Goal: Use online tool/utility: Utilize a website feature to perform a specific function

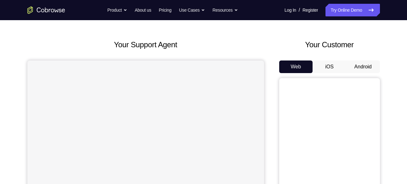
scroll to position [21, 0]
click at [356, 67] on button "Android" at bounding box center [363, 67] width 34 height 13
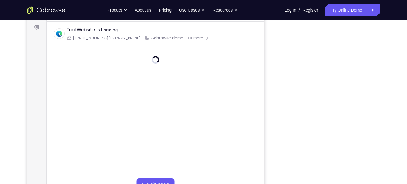
scroll to position [102, 0]
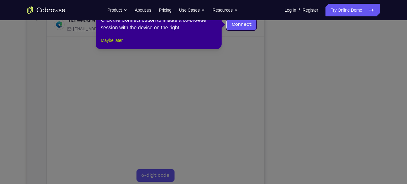
click at [122, 45] on div "1 of 8 × Click the Connect button to initiate a co-browse session with the devi…" at bounding box center [159, 24] width 126 height 49
click at [122, 44] on button "Maybe later" at bounding box center [112, 40] width 22 height 8
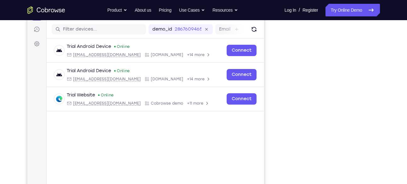
scroll to position [108, 0]
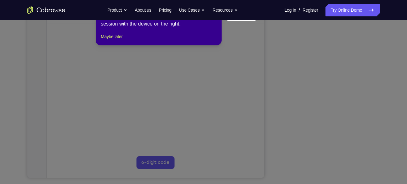
scroll to position [116, 0]
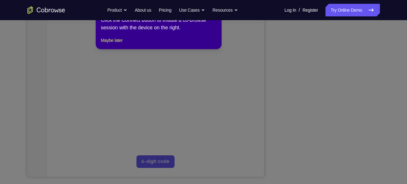
click at [125, 42] on div "1 of 8 × Click the Connect button to initiate a co-browse session with the devi…" at bounding box center [159, 24] width 126 height 49
click at [122, 44] on button "Maybe later" at bounding box center [112, 40] width 22 height 8
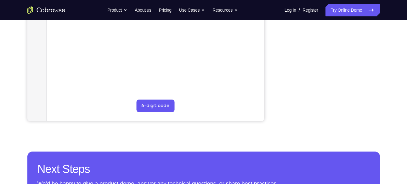
scroll to position [172, 0]
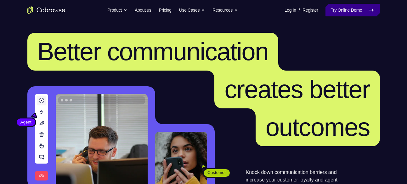
click at [333, 14] on link "Try Online Demo" at bounding box center [352, 10] width 54 height 13
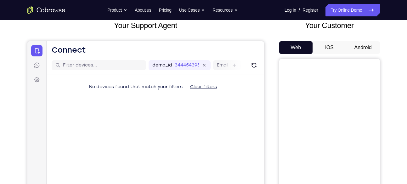
scroll to position [41, 0]
click at [363, 48] on button "Android" at bounding box center [363, 47] width 34 height 13
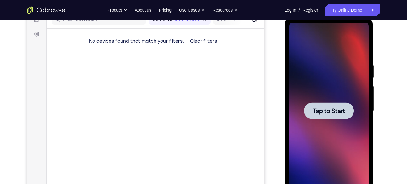
scroll to position [0, 0]
click at [341, 104] on div at bounding box center [329, 110] width 50 height 17
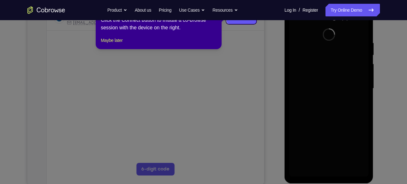
scroll to position [59, 0]
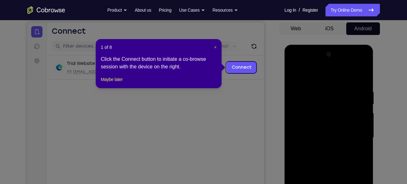
click at [215, 47] on span "×" at bounding box center [215, 47] width 3 height 5
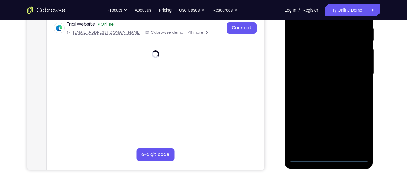
scroll to position [126, 0]
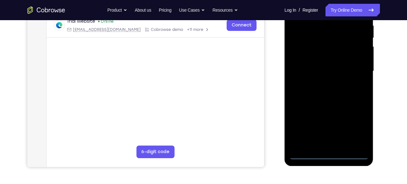
click at [329, 152] on div at bounding box center [328, 71] width 79 height 176
click at [355, 128] on div at bounding box center [328, 71] width 79 height 176
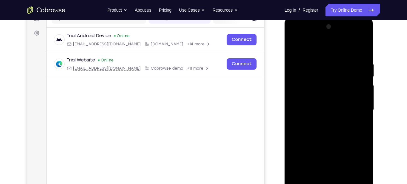
scroll to position [87, 0]
click at [296, 35] on div at bounding box center [328, 110] width 79 height 176
click at [353, 107] on div at bounding box center [328, 110] width 79 height 176
click at [320, 122] on div at bounding box center [328, 110] width 79 height 176
click at [317, 104] on div at bounding box center [328, 110] width 79 height 176
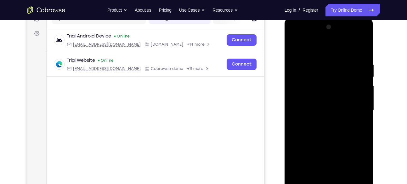
click at [302, 98] on div at bounding box center [328, 110] width 79 height 176
click at [313, 109] on div at bounding box center [328, 110] width 79 height 176
click at [329, 130] on div at bounding box center [328, 110] width 79 height 176
click at [329, 129] on div at bounding box center [328, 110] width 79 height 176
click at [317, 117] on div at bounding box center [328, 110] width 79 height 176
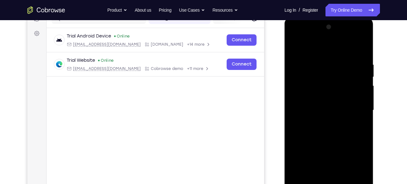
click at [360, 96] on div at bounding box center [328, 110] width 79 height 176
click at [334, 134] on div at bounding box center [328, 110] width 79 height 176
click at [364, 45] on div at bounding box center [328, 110] width 79 height 176
click at [316, 81] on div at bounding box center [328, 110] width 79 height 176
click at [303, 86] on div at bounding box center [328, 110] width 79 height 176
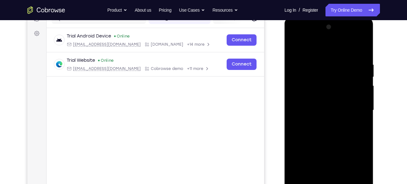
click at [295, 45] on div at bounding box center [328, 110] width 79 height 176
drag, startPoint x: 308, startPoint y: 119, endPoint x: 320, endPoint y: 43, distance: 77.1
click at [320, 43] on div at bounding box center [328, 110] width 79 height 176
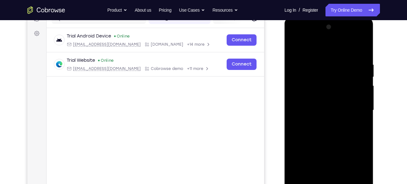
drag, startPoint x: 316, startPoint y: 146, endPoint x: 316, endPoint y: 62, distance: 83.4
click at [316, 62] on div at bounding box center [328, 110] width 79 height 176
drag, startPoint x: 339, startPoint y: 135, endPoint x: 338, endPoint y: 51, distance: 84.3
click at [338, 51] on div at bounding box center [328, 110] width 79 height 176
drag, startPoint x: 307, startPoint y: 110, endPoint x: 308, endPoint y: 50, distance: 60.7
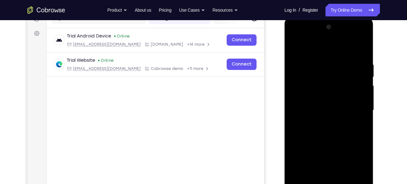
click at [308, 50] on div at bounding box center [328, 110] width 79 height 176
drag, startPoint x: 319, startPoint y: 117, endPoint x: 322, endPoint y: 50, distance: 66.8
click at [322, 50] on div at bounding box center [328, 110] width 79 height 176
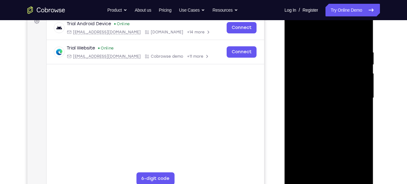
scroll to position [99, 0]
drag, startPoint x: 344, startPoint y: 129, endPoint x: 353, endPoint y: 74, distance: 55.4
click at [353, 74] on div at bounding box center [328, 97] width 79 height 176
click at [364, 99] on div at bounding box center [328, 97] width 79 height 176
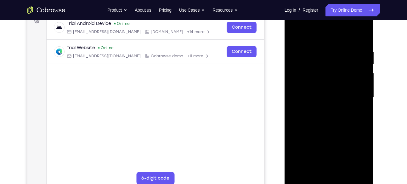
drag, startPoint x: 380, startPoint y: 100, endPoint x: 380, endPoint y: 93, distance: 6.9
click at [380, 93] on div "Your Support Agent Your Customer Web iOS Android Next Steps We’d be happy to gi…" at bounding box center [203, 128] width 403 height 415
drag, startPoint x: 336, startPoint y: 129, endPoint x: 333, endPoint y: 33, distance: 95.7
click at [333, 33] on div at bounding box center [328, 97] width 79 height 176
drag, startPoint x: 312, startPoint y: 139, endPoint x: 310, endPoint y: 88, distance: 51.3
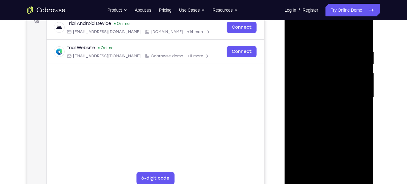
click at [310, 88] on div at bounding box center [328, 97] width 79 height 176
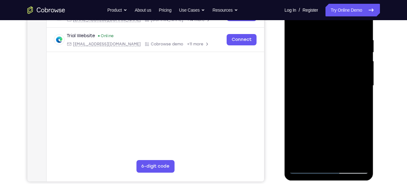
scroll to position [112, 0]
click at [362, 158] on div at bounding box center [328, 85] width 79 height 176
drag, startPoint x: 14, startPoint y: 168, endPoint x: 387, endPoint y: 125, distance: 374.9
drag, startPoint x: 387, startPoint y: 125, endPoint x: 379, endPoint y: 146, distance: 22.1
click at [379, 146] on div at bounding box center [329, 84] width 101 height 193
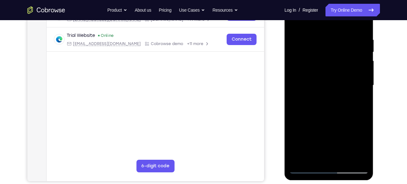
click at [343, 159] on div at bounding box center [328, 85] width 79 height 176
click at [329, 119] on div at bounding box center [328, 85] width 79 height 176
click at [296, 21] on div at bounding box center [328, 85] width 79 height 176
click at [317, 31] on div at bounding box center [328, 85] width 79 height 176
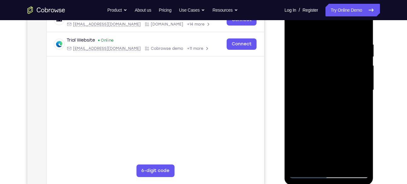
scroll to position [107, 0]
click at [361, 88] on div at bounding box center [328, 90] width 79 height 176
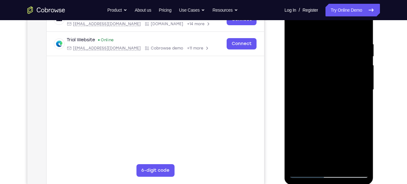
click at [361, 88] on div at bounding box center [328, 90] width 79 height 176
click at [359, 84] on div at bounding box center [328, 90] width 79 height 176
click at [360, 28] on div at bounding box center [328, 90] width 79 height 176
drag, startPoint x: 342, startPoint y: 42, endPoint x: 312, endPoint y: 43, distance: 30.5
click at [312, 43] on div at bounding box center [328, 90] width 79 height 176
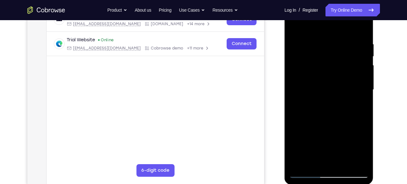
click at [328, 39] on div at bounding box center [328, 90] width 79 height 176
click at [316, 29] on div at bounding box center [328, 90] width 79 height 176
click at [354, 93] on div at bounding box center [328, 90] width 79 height 176
click at [295, 25] on div at bounding box center [328, 90] width 79 height 176
drag, startPoint x: 305, startPoint y: 120, endPoint x: 306, endPoint y: 52, distance: 68.0
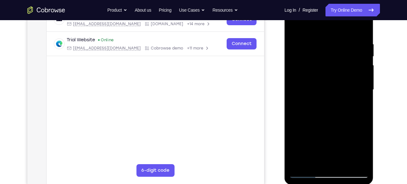
click at [306, 52] on div at bounding box center [328, 90] width 79 height 176
drag, startPoint x: 303, startPoint y: 73, endPoint x: 326, endPoint y: 172, distance: 101.4
click at [326, 172] on div at bounding box center [328, 90] width 79 height 176
click at [294, 25] on div at bounding box center [328, 90] width 79 height 176
click at [355, 67] on div at bounding box center [328, 90] width 79 height 176
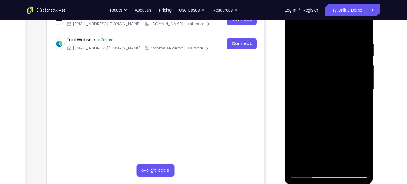
click at [361, 27] on div at bounding box center [328, 90] width 79 height 176
click at [331, 57] on div at bounding box center [328, 90] width 79 height 176
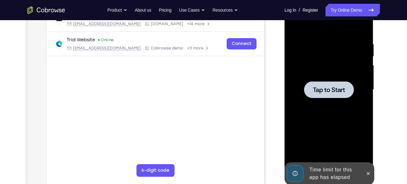
click at [342, 91] on span "Tap to Start" at bounding box center [329, 90] width 32 height 6
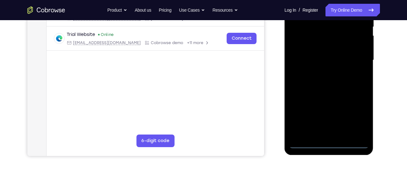
scroll to position [120, 0]
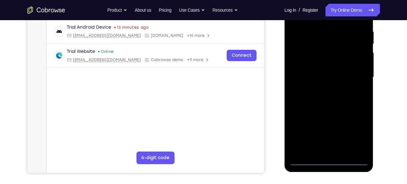
click at [326, 160] on div at bounding box center [328, 77] width 79 height 176
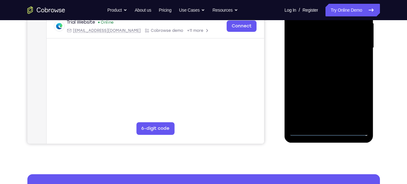
scroll to position [151, 0]
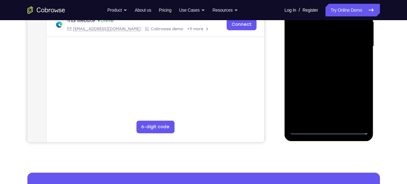
click at [354, 100] on div at bounding box center [328, 46] width 79 height 176
click at [327, 128] on div at bounding box center [328, 46] width 79 height 176
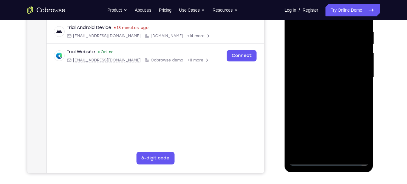
scroll to position [126, 0]
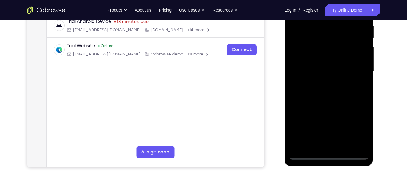
click at [358, 122] on div at bounding box center [328, 71] width 79 height 176
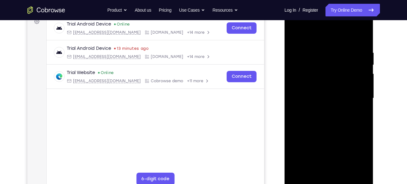
scroll to position [95, 0]
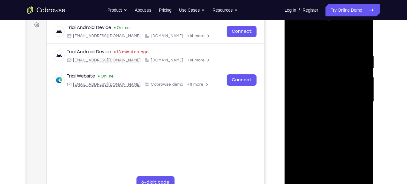
click at [302, 25] on div at bounding box center [328, 102] width 79 height 176
click at [358, 100] on div at bounding box center [328, 102] width 79 height 176
click at [319, 110] on div at bounding box center [328, 102] width 79 height 176
click at [320, 95] on div at bounding box center [328, 102] width 79 height 176
click at [311, 87] on div at bounding box center [328, 102] width 79 height 176
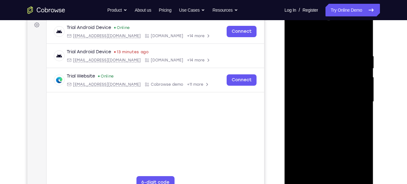
click at [317, 101] on div at bounding box center [328, 102] width 79 height 176
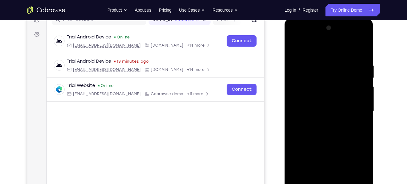
scroll to position [86, 0]
click at [298, 90] on div at bounding box center [328, 111] width 79 height 176
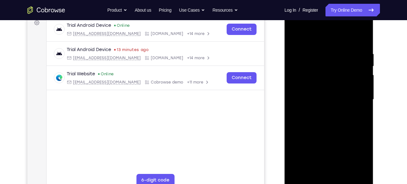
scroll to position [97, 0]
click at [336, 117] on div at bounding box center [328, 100] width 79 height 176
click at [311, 82] on div at bounding box center [328, 100] width 79 height 176
click at [332, 126] on div at bounding box center [328, 100] width 79 height 176
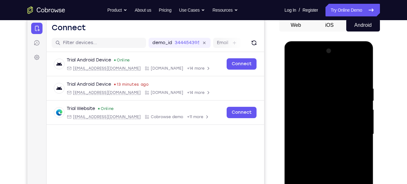
scroll to position [62, 0]
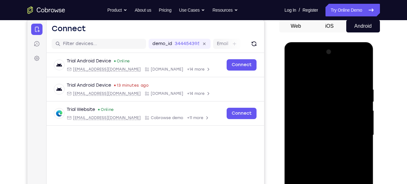
click at [360, 119] on div at bounding box center [328, 135] width 79 height 176
click at [335, 128] on div at bounding box center [328, 135] width 79 height 176
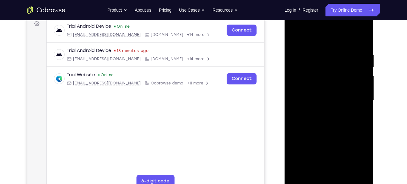
scroll to position [97, 0]
click at [361, 43] on div at bounding box center [328, 100] width 79 height 176
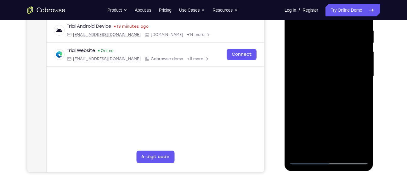
scroll to position [121, 0]
click at [295, 135] on div at bounding box center [328, 76] width 79 height 176
drag, startPoint x: 336, startPoint y: 125, endPoint x: 328, endPoint y: 60, distance: 65.0
click at [328, 60] on div at bounding box center [328, 76] width 79 height 176
drag, startPoint x: 336, startPoint y: 123, endPoint x: 339, endPoint y: 47, distance: 76.2
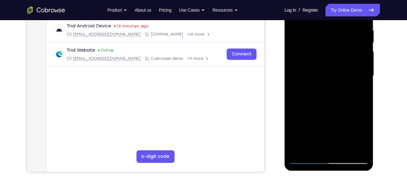
click at [339, 47] on div at bounding box center [328, 76] width 79 height 176
drag, startPoint x: 311, startPoint y: 110, endPoint x: 308, endPoint y: 67, distance: 42.9
click at [308, 67] on div at bounding box center [328, 76] width 79 height 176
click at [294, 94] on div at bounding box center [328, 76] width 79 height 176
drag, startPoint x: 339, startPoint y: 121, endPoint x: 336, endPoint y: 28, distance: 92.5
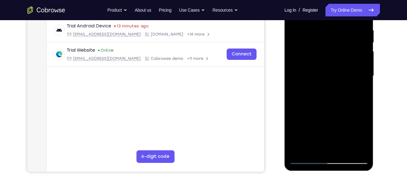
click at [336, 28] on div at bounding box center [328, 76] width 79 height 176
drag, startPoint x: 327, startPoint y: 127, endPoint x: 329, endPoint y: 42, distance: 85.3
click at [329, 42] on div at bounding box center [328, 76] width 79 height 176
drag, startPoint x: 325, startPoint y: 109, endPoint x: 326, endPoint y: 33, distance: 75.5
click at [326, 33] on div at bounding box center [328, 76] width 79 height 176
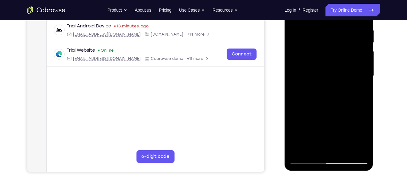
drag, startPoint x: 341, startPoint y: 104, endPoint x: 337, endPoint y: 36, distance: 68.7
click at [337, 36] on div at bounding box center [328, 76] width 79 height 176
drag, startPoint x: 349, startPoint y: 117, endPoint x: 349, endPoint y: 41, distance: 75.5
click at [349, 41] on div at bounding box center [328, 76] width 79 height 176
drag, startPoint x: 334, startPoint y: 102, endPoint x: 335, endPoint y: 44, distance: 58.2
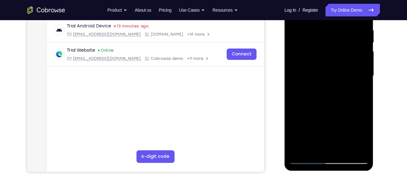
click at [335, 44] on div at bounding box center [328, 76] width 79 height 176
drag, startPoint x: 343, startPoint y: 63, endPoint x: 341, endPoint y: 5, distance: 57.6
click at [341, 5] on div at bounding box center [328, 76] width 79 height 176
drag, startPoint x: 324, startPoint y: 108, endPoint x: 325, endPoint y: 43, distance: 65.1
click at [325, 43] on div at bounding box center [328, 76] width 79 height 176
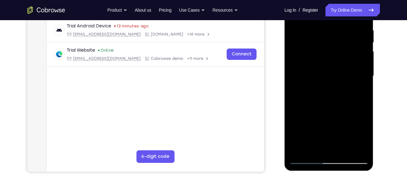
click at [328, 82] on div at bounding box center [328, 76] width 79 height 176
drag, startPoint x: 343, startPoint y: 108, endPoint x: 335, endPoint y: 45, distance: 63.4
click at [335, 45] on div at bounding box center [328, 76] width 79 height 176
drag, startPoint x: 341, startPoint y: 112, endPoint x: 338, endPoint y: 38, distance: 73.7
click at [338, 38] on div at bounding box center [328, 76] width 79 height 176
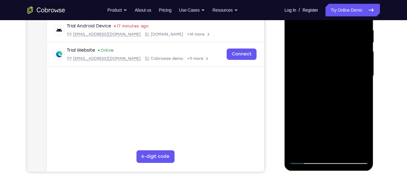
drag, startPoint x: 351, startPoint y: 110, endPoint x: 345, endPoint y: 41, distance: 69.8
click at [345, 41] on div at bounding box center [328, 76] width 79 height 176
drag, startPoint x: 316, startPoint y: 92, endPoint x: 318, endPoint y: 40, distance: 51.6
click at [318, 40] on div at bounding box center [328, 76] width 79 height 176
drag, startPoint x: 314, startPoint y: 113, endPoint x: 324, endPoint y: 70, distance: 44.4
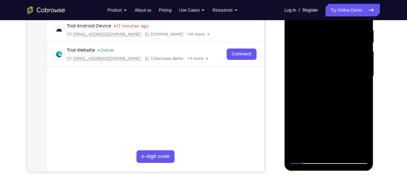
click at [324, 70] on div at bounding box center [328, 76] width 79 height 176
drag, startPoint x: 328, startPoint y: 114, endPoint x: 344, endPoint y: 35, distance: 80.8
click at [344, 35] on div at bounding box center [328, 76] width 79 height 176
drag, startPoint x: 330, startPoint y: 99, endPoint x: 337, endPoint y: 63, distance: 36.2
click at [337, 63] on div at bounding box center [328, 76] width 79 height 176
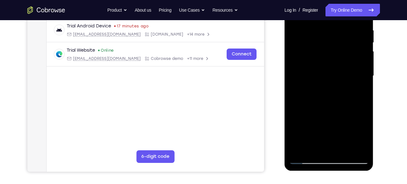
click at [298, 148] on div at bounding box center [328, 76] width 79 height 176
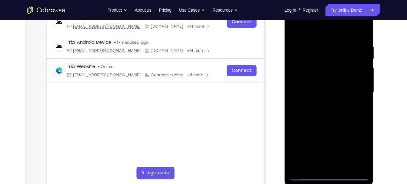
click at [320, 44] on div at bounding box center [328, 92] width 79 height 176
click at [363, 82] on div at bounding box center [328, 92] width 79 height 176
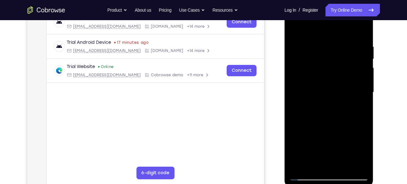
click at [362, 86] on div at bounding box center [328, 92] width 79 height 176
click at [361, 81] on div at bounding box center [328, 92] width 79 height 176
click at [365, 87] on div at bounding box center [328, 92] width 79 height 176
click at [363, 89] on div at bounding box center [328, 92] width 79 height 176
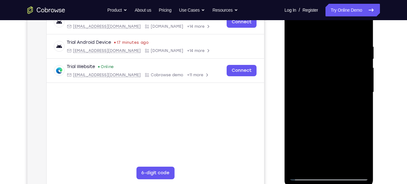
click at [363, 89] on div at bounding box center [328, 92] width 79 height 176
click at [362, 89] on div at bounding box center [328, 92] width 79 height 176
click at [298, 98] on div at bounding box center [328, 92] width 79 height 176
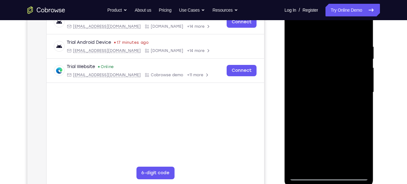
click at [363, 106] on div at bounding box center [328, 92] width 79 height 176
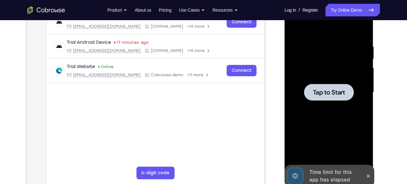
click at [363, 106] on div at bounding box center [328, 92] width 79 height 176
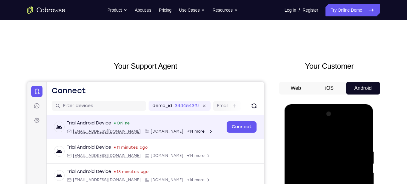
scroll to position [111, 0]
